Goal: Obtain resource: Download file/media

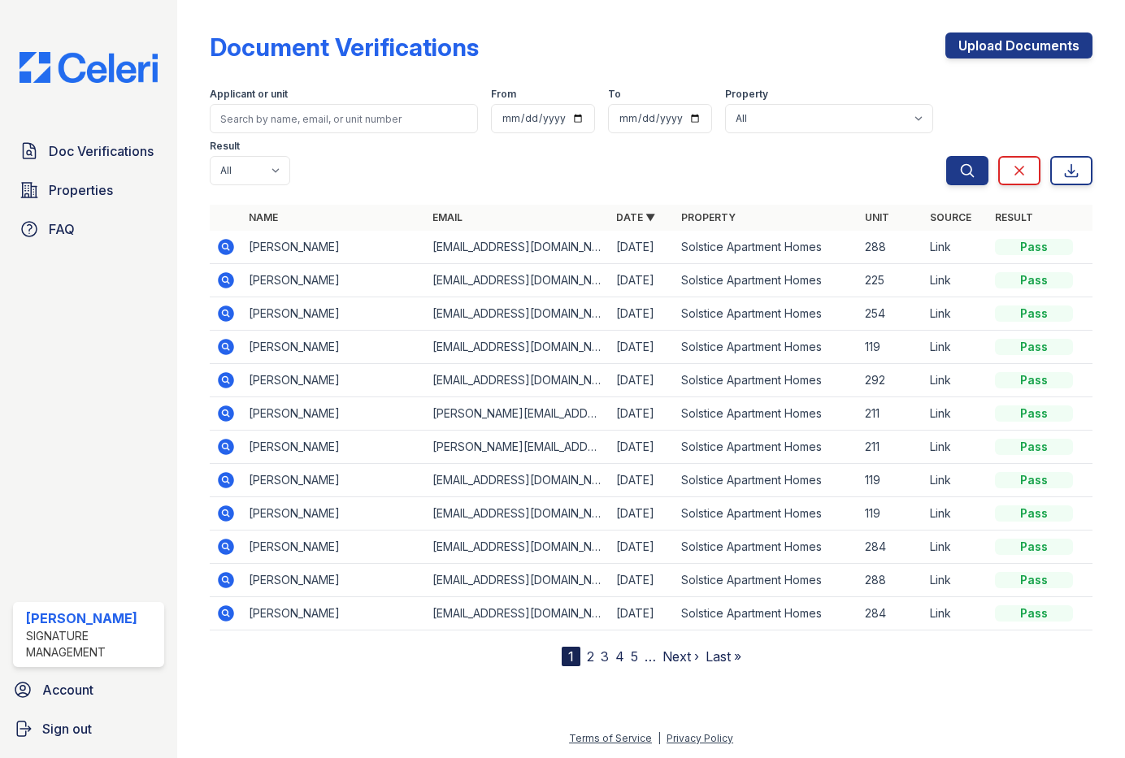
click at [224, 304] on icon at bounding box center [226, 314] width 20 height 20
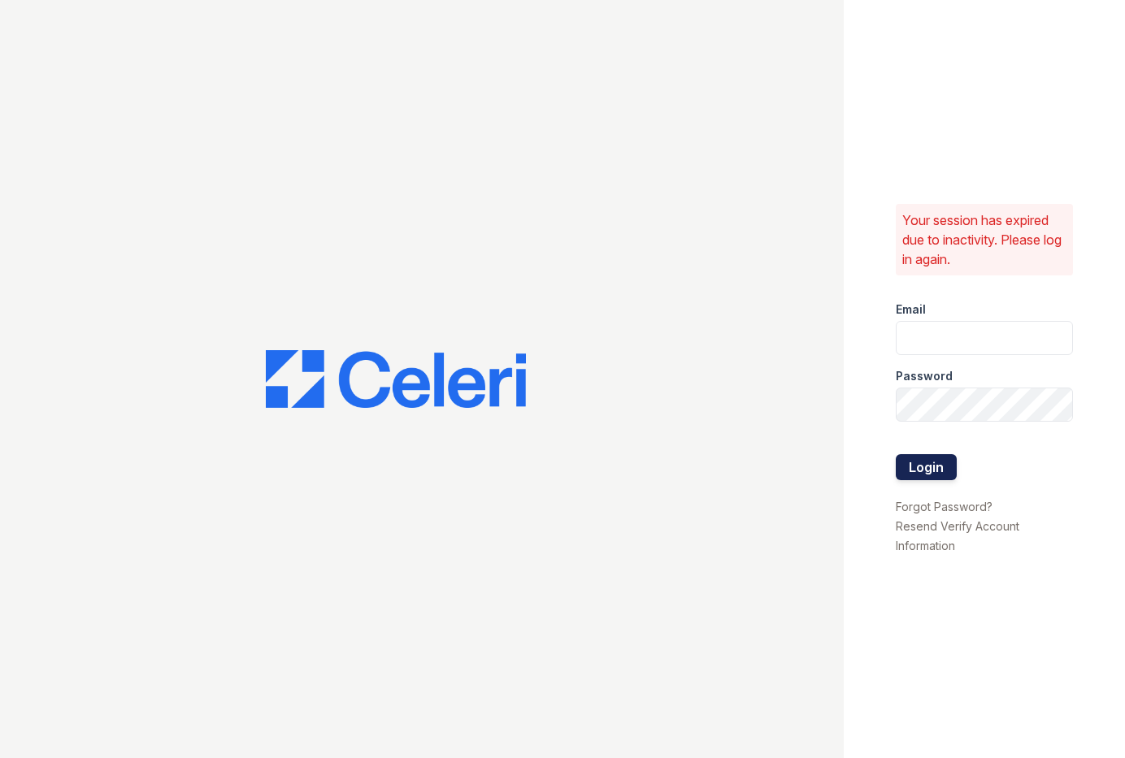
type input "jadastallings@spmlv.com"
click at [913, 457] on button "Login" at bounding box center [926, 467] width 61 height 26
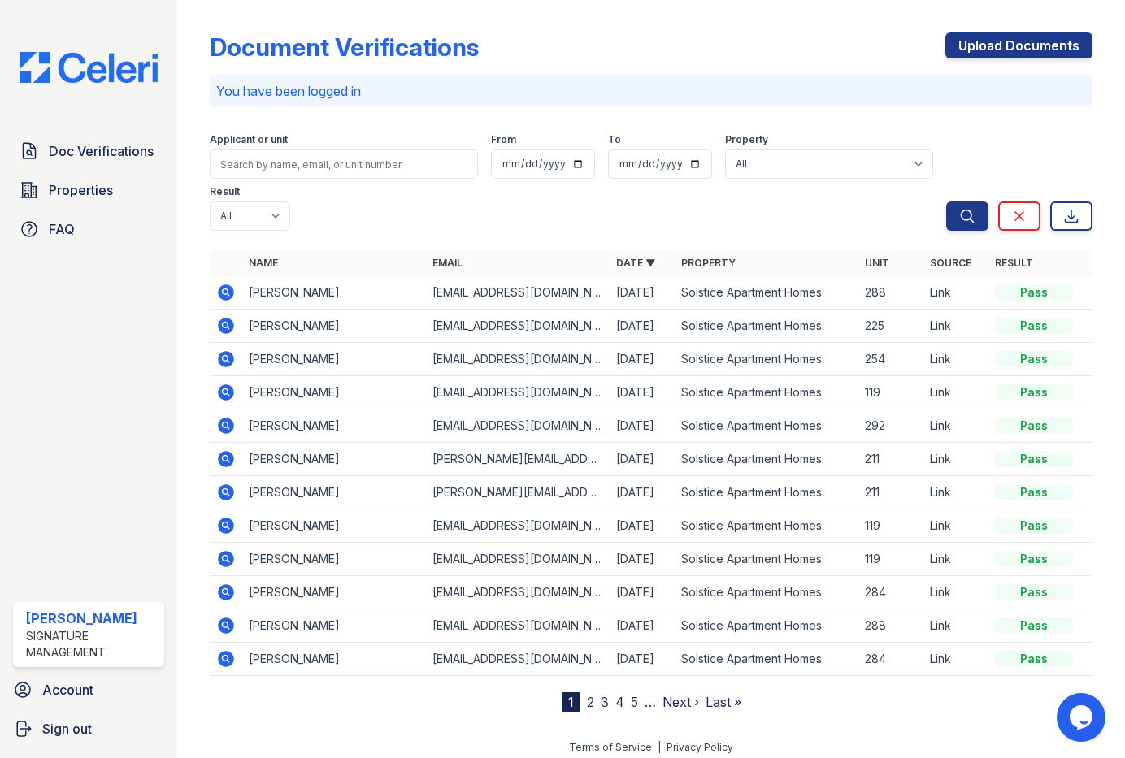
click at [232, 351] on icon at bounding box center [226, 359] width 16 height 16
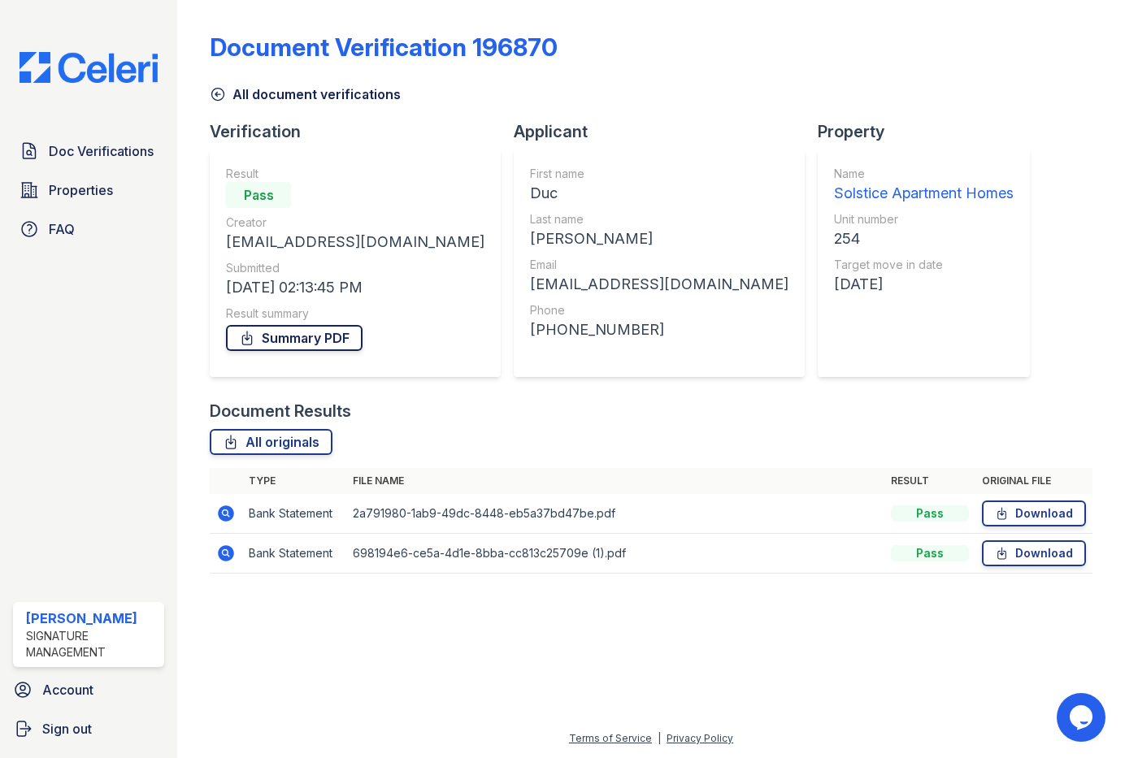
click at [271, 342] on link "Summary PDF" at bounding box center [294, 338] width 137 height 26
click at [1001, 503] on link "Download" at bounding box center [1034, 514] width 104 height 26
click at [1024, 558] on link "Download" at bounding box center [1034, 553] width 104 height 26
click at [87, 150] on span "Doc Verifications" at bounding box center [101, 151] width 105 height 20
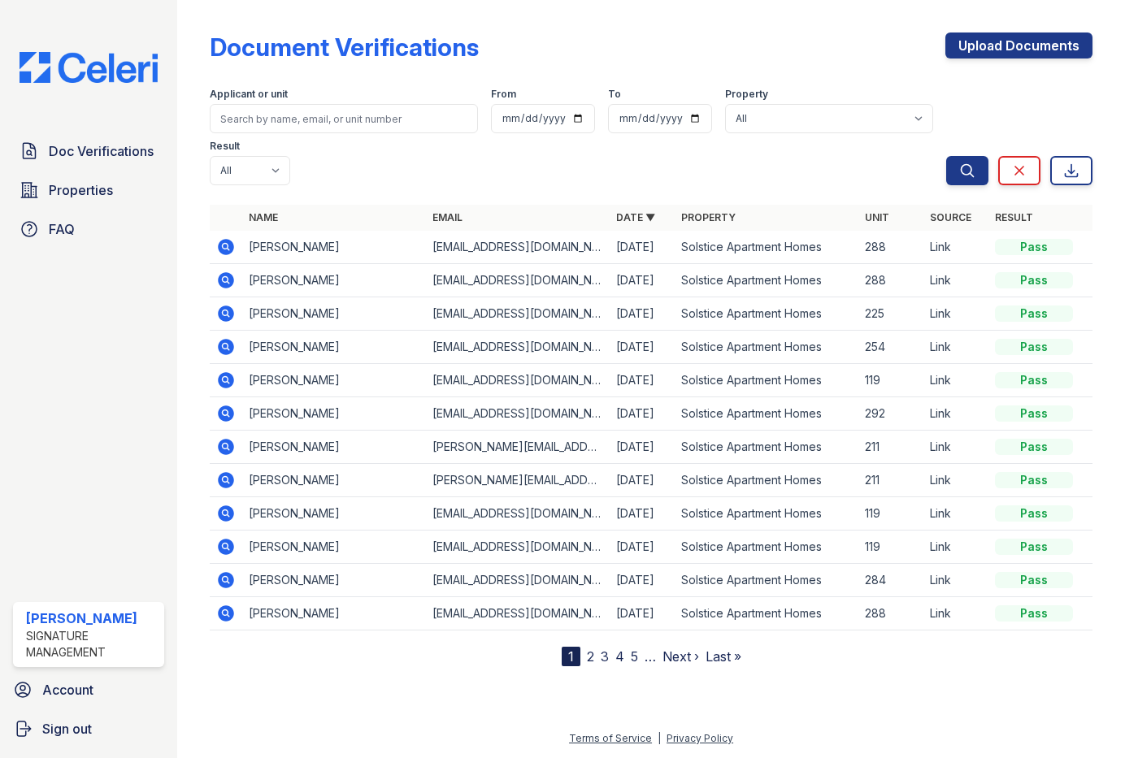
click at [228, 304] on icon at bounding box center [226, 314] width 20 height 20
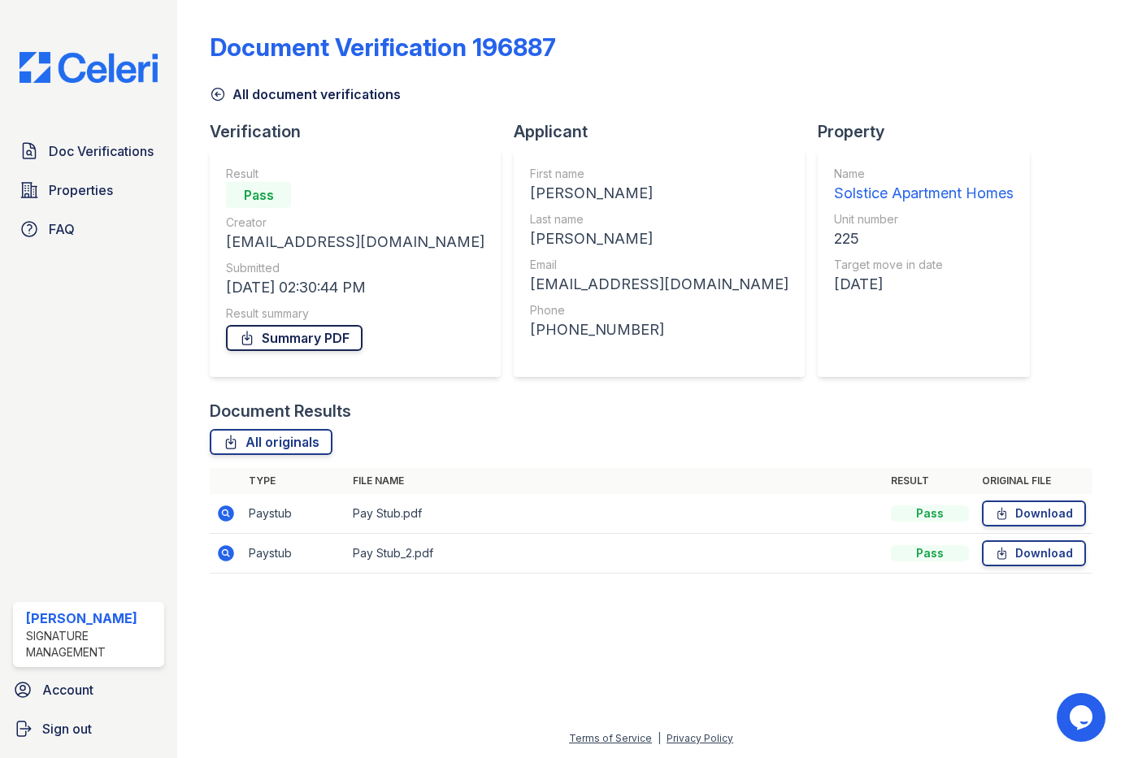
click at [256, 333] on link "Summary PDF" at bounding box center [294, 338] width 137 height 26
click at [1037, 511] on link "Download" at bounding box center [1034, 514] width 104 height 26
click at [1048, 548] on link "Download" at bounding box center [1034, 553] width 104 height 26
